Goal: Transaction & Acquisition: Purchase product/service

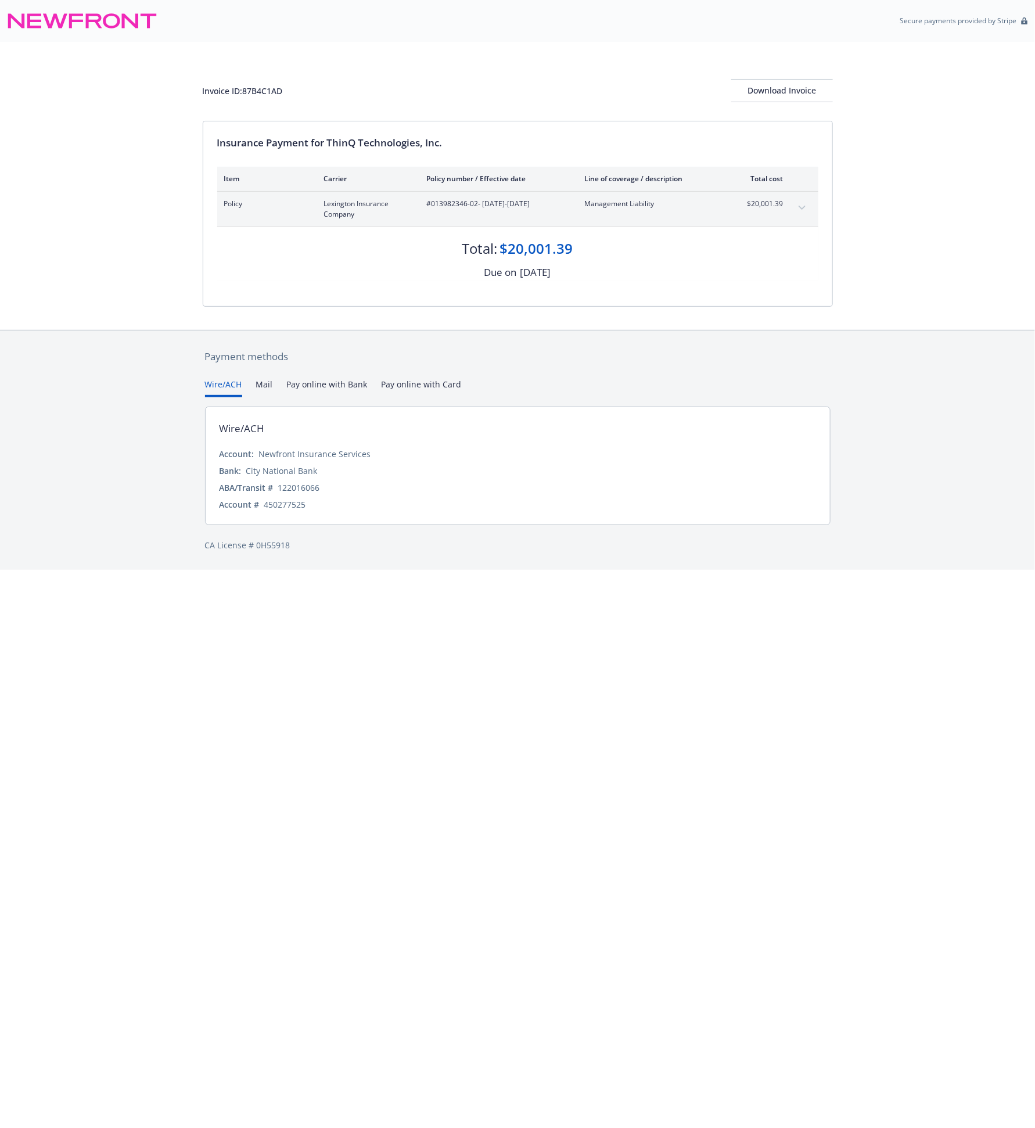
click at [328, 386] on button "Pay online with Bank" at bounding box center [327, 387] width 81 height 19
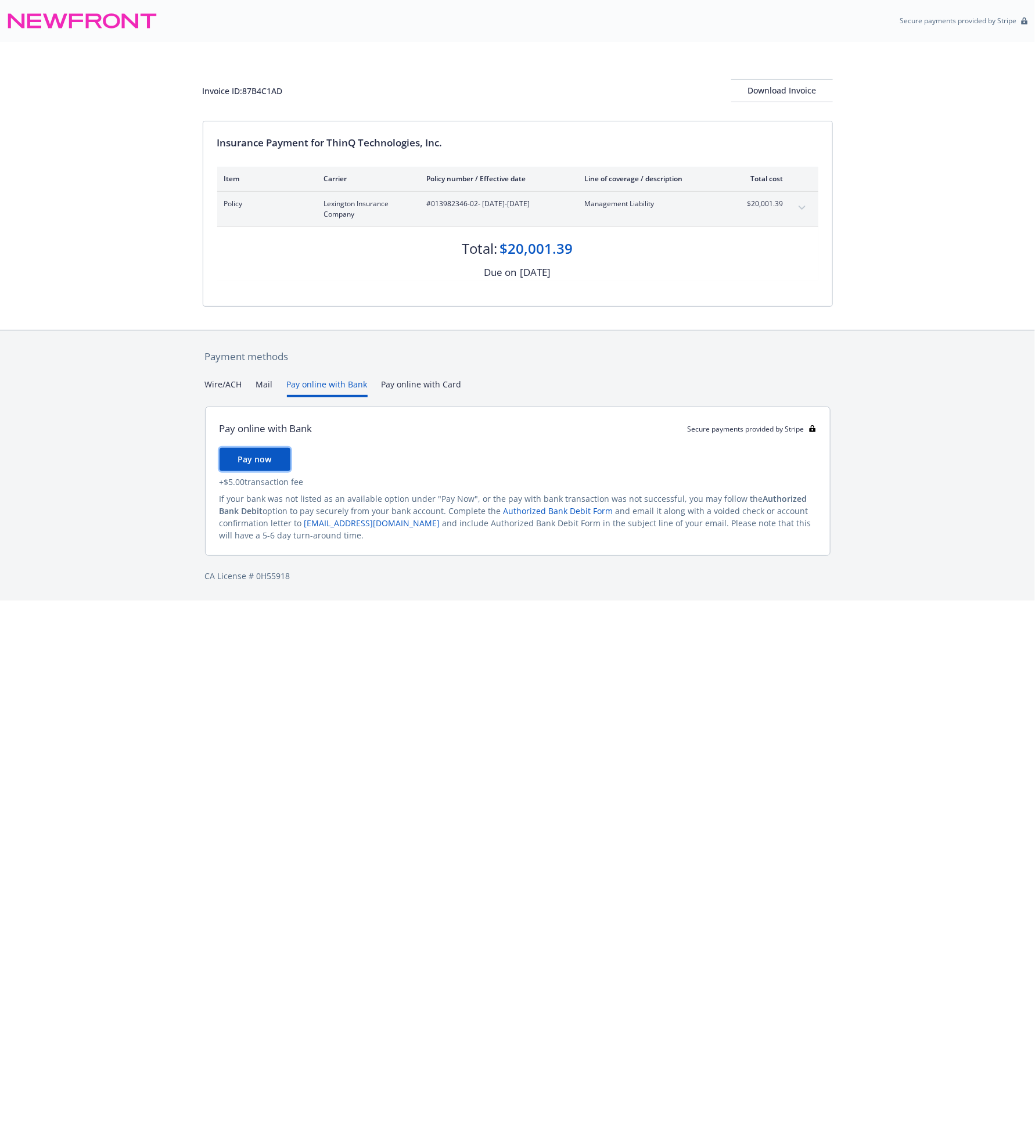
click at [260, 460] on span "Pay now" at bounding box center [255, 459] width 34 height 11
